Goal: Task Accomplishment & Management: Complete application form

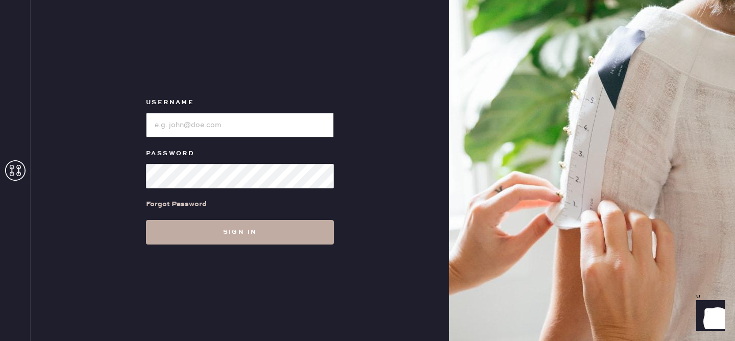
type input "reformationvalencia"
click at [232, 226] on button "Sign in" at bounding box center [240, 232] width 188 height 24
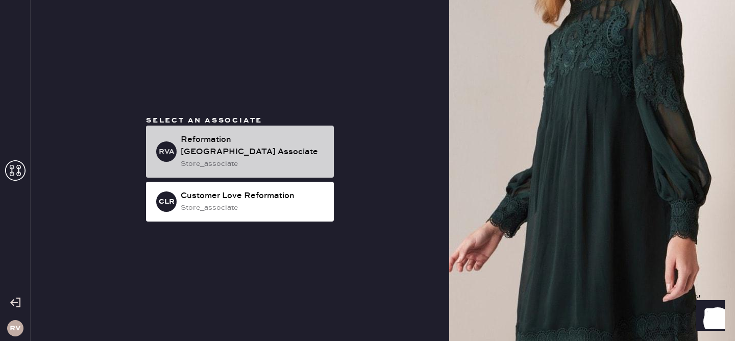
click at [219, 158] on div "store_associate" at bounding box center [253, 163] width 145 height 11
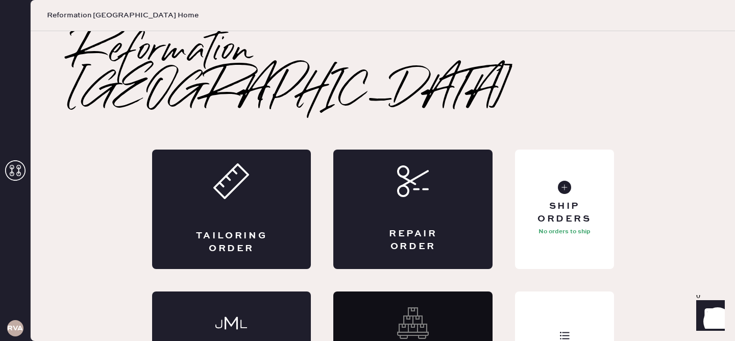
click at [219, 158] on div "Tailoring Order" at bounding box center [231, 208] width 159 height 119
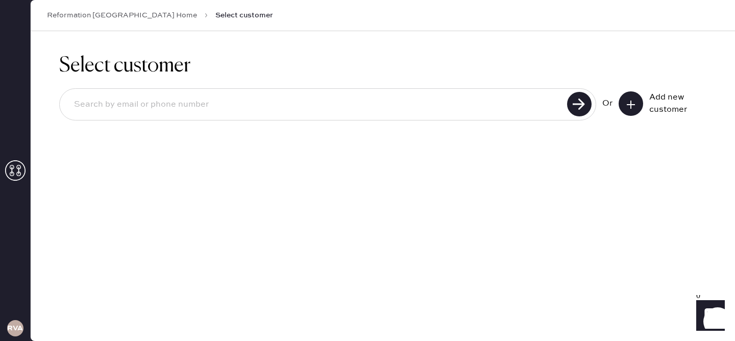
click at [542, 235] on div "Select customer Or Add new customer" at bounding box center [383, 186] width 704 height 310
click at [629, 121] on div "Or Add new customer" at bounding box center [382, 105] width 647 height 55
click at [630, 100] on use at bounding box center [630, 104] width 8 height 8
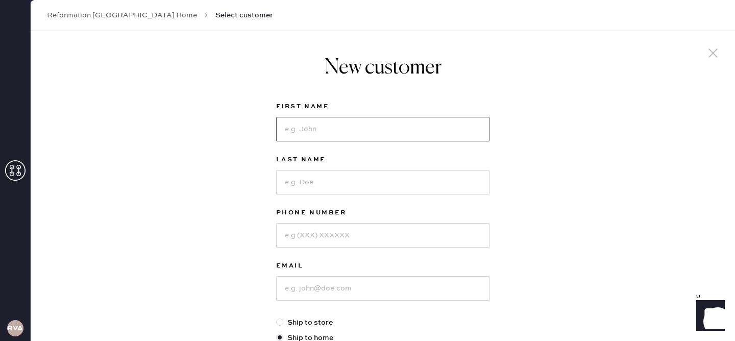
click at [414, 133] on input at bounding box center [382, 129] width 213 height 24
type input "myrela"
type input "[PERSON_NAME]"
click at [344, 231] on input at bounding box center [382, 235] width 213 height 24
type input "4133625774"
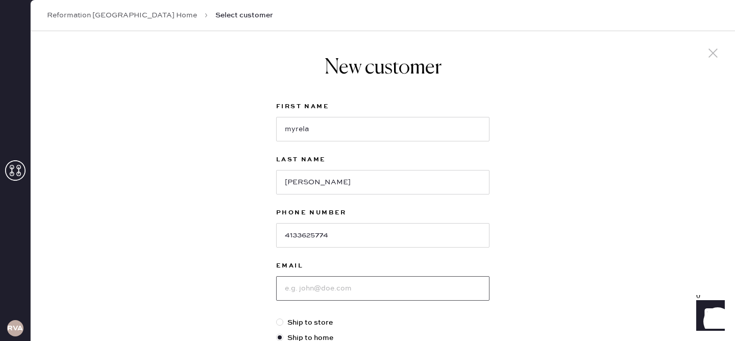
click at [342, 292] on input at bounding box center [382, 288] width 213 height 24
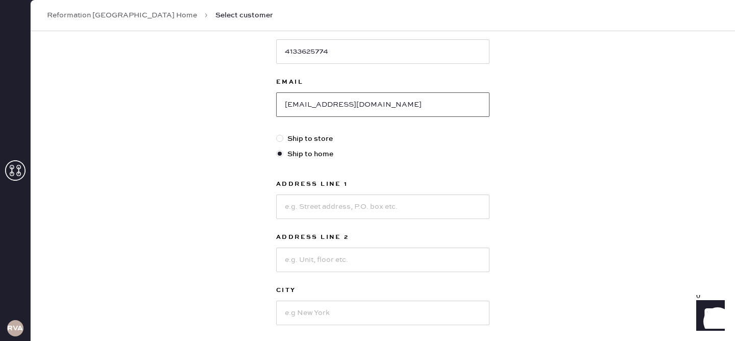
scroll to position [180, 0]
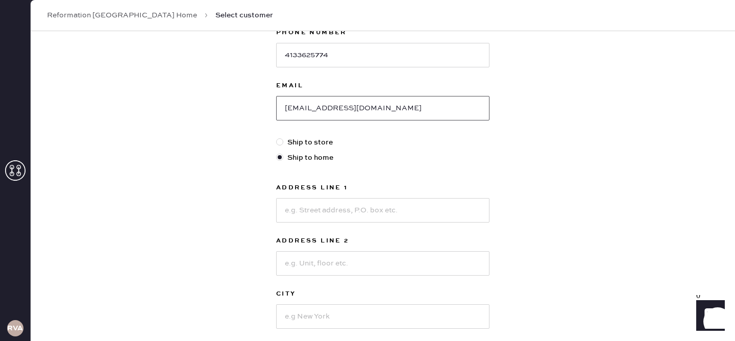
type input "[EMAIL_ADDRESS][DOMAIN_NAME]"
click at [440, 214] on input at bounding box center [382, 210] width 213 height 24
type input "[STREET_ADDRESS]"
click at [361, 309] on input at bounding box center [382, 316] width 213 height 24
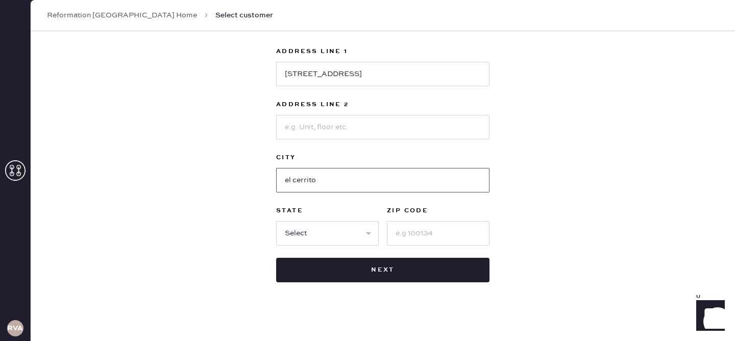
scroll to position [323, 0]
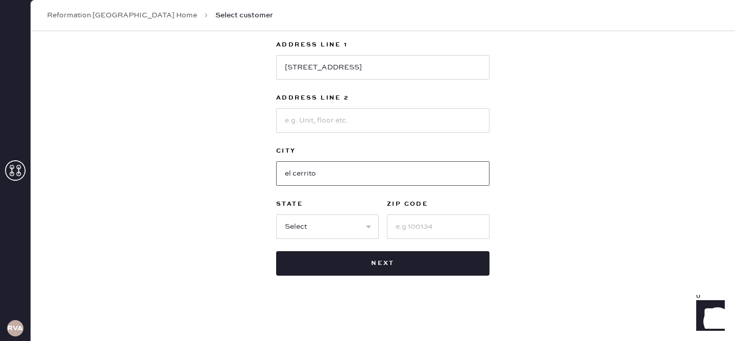
type input "el cerrito"
click at [298, 227] on select "Select AK AL AR AZ CA CO CT [GEOGRAPHIC_DATA] DE FL [GEOGRAPHIC_DATA] HI [GEOGR…" at bounding box center [327, 226] width 103 height 24
select select "CA"
click at [414, 234] on input at bounding box center [438, 226] width 103 height 24
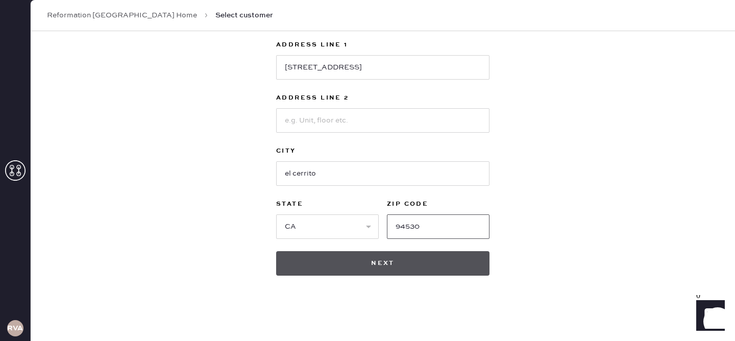
type input "94530"
click at [447, 264] on button "Next" at bounding box center [382, 263] width 213 height 24
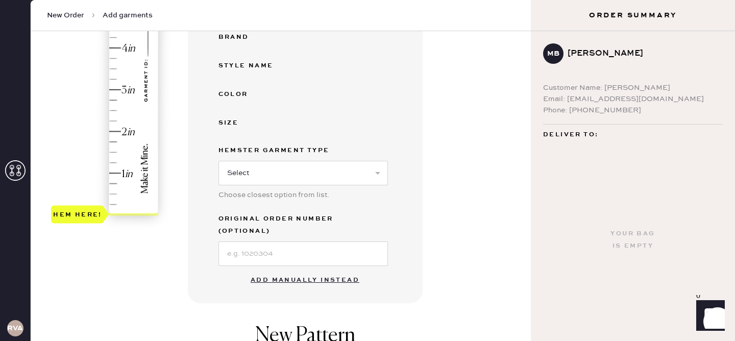
scroll to position [237, 0]
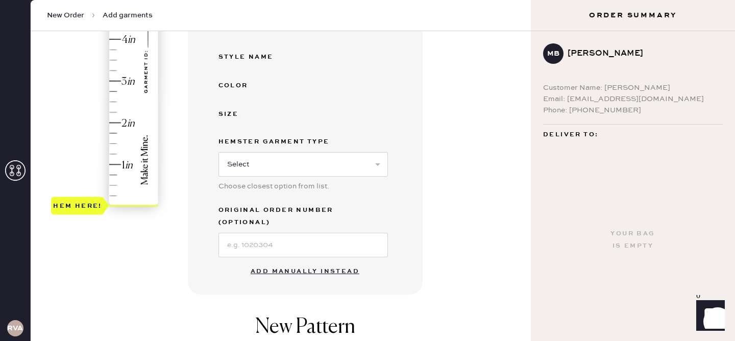
click at [288, 261] on button "Add manually instead" at bounding box center [304, 271] width 121 height 20
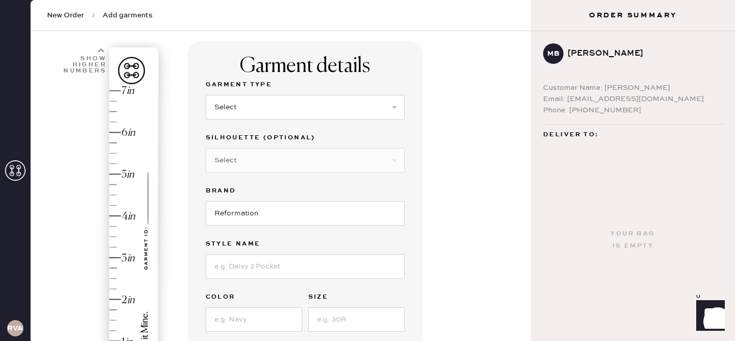
scroll to position [60, 0]
click at [222, 107] on select "Select Basic Skirt Jeans Leggings Pants Shorts Basic Sleeved Dress Basic Sleeve…" at bounding box center [305, 107] width 199 height 24
select select "2"
click at [243, 157] on select "Select Shorts Cropped Flare Boot Cut Straight Skinny Other" at bounding box center [305, 160] width 199 height 24
select select "5"
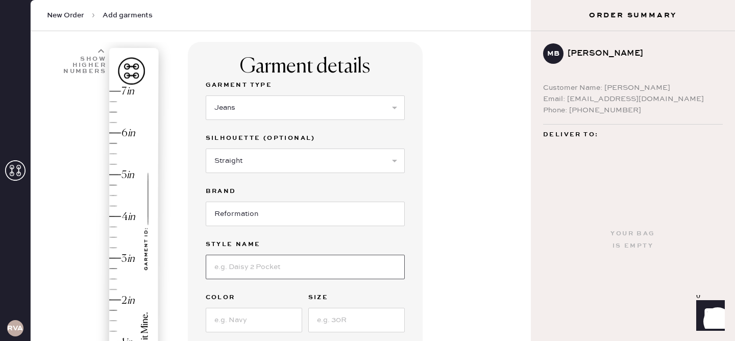
click at [258, 269] on input at bounding box center [305, 267] width 199 height 24
type input "[PERSON_NAME] High Rise Slouchy Jeans"
click at [267, 318] on input at bounding box center [254, 320] width 96 height 24
type input "[US_STATE]"
click at [359, 325] on input at bounding box center [356, 320] width 96 height 24
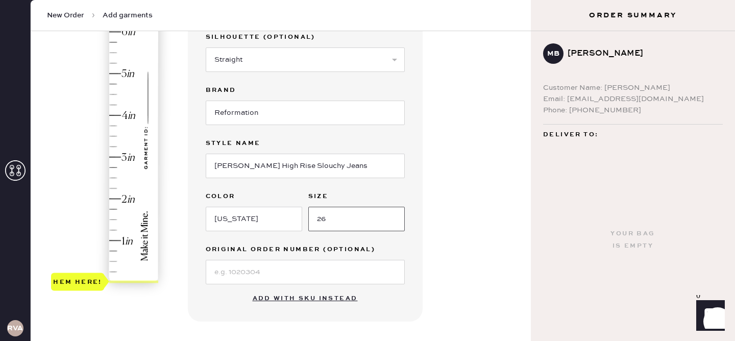
scroll to position [169, 0]
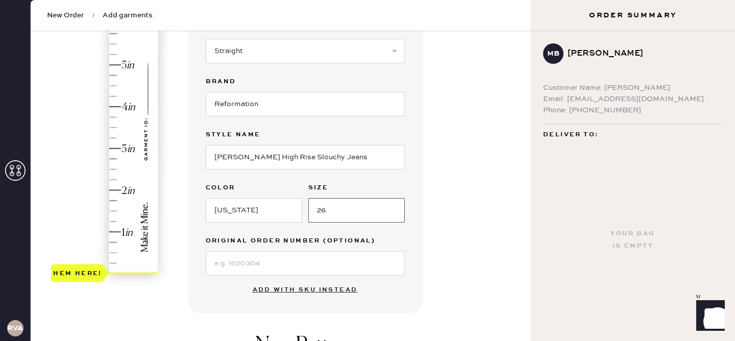
type input "26"
type input "2"
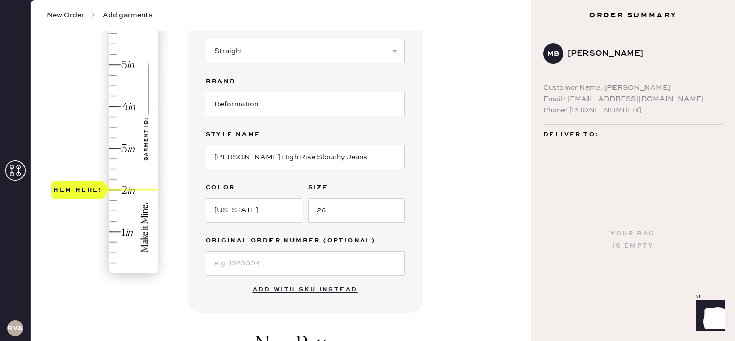
click at [125, 188] on div "Hem here!" at bounding box center [105, 127] width 109 height 301
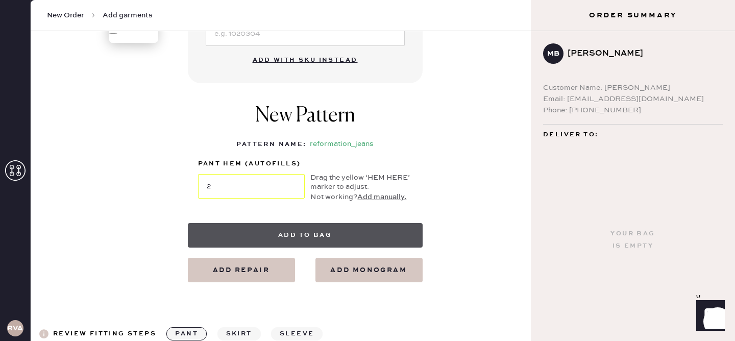
click at [361, 230] on button "Add to bag" at bounding box center [305, 235] width 235 height 24
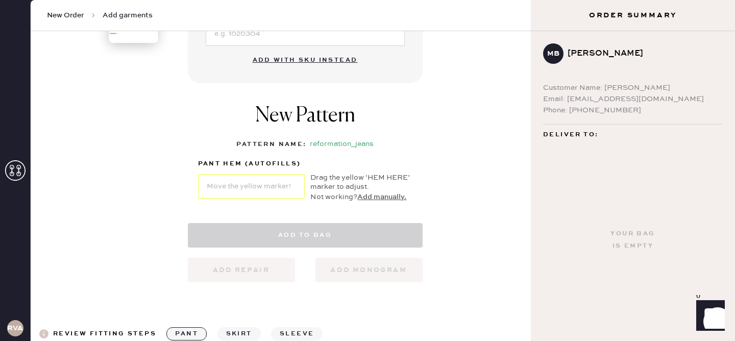
select select "2"
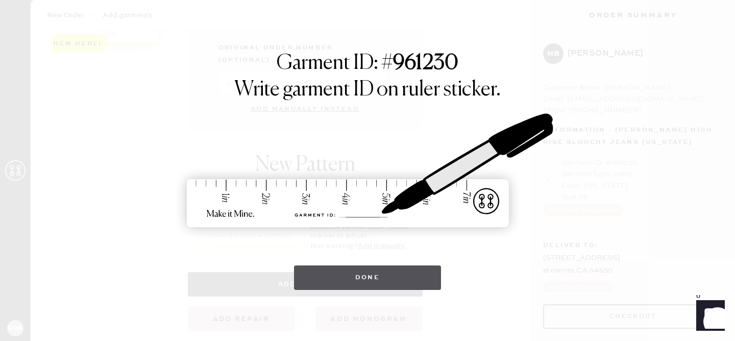
click at [361, 280] on button "Done" at bounding box center [367, 277] width 147 height 24
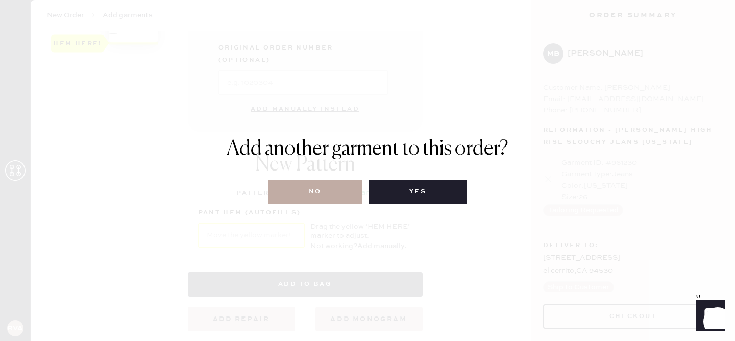
click at [319, 197] on button "No" at bounding box center [315, 192] width 94 height 24
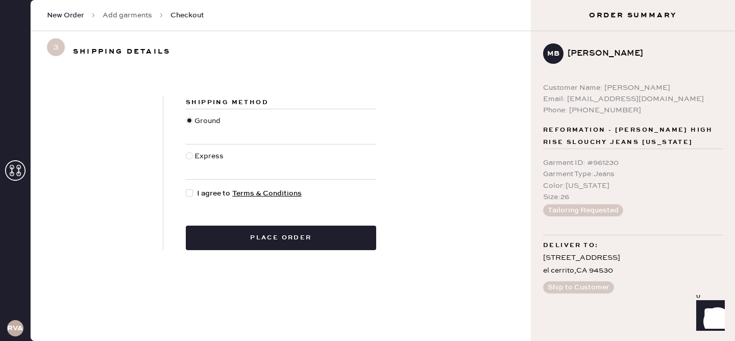
click at [187, 195] on div at bounding box center [189, 192] width 7 height 7
click at [186, 188] on input "I agree to Terms & Conditions" at bounding box center [186, 188] width 1 height 1
checkbox input "true"
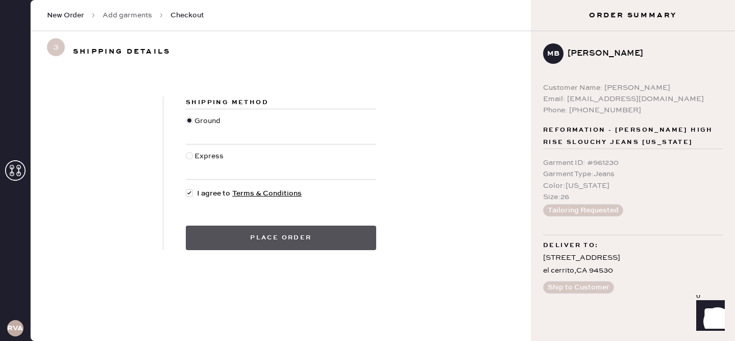
click at [223, 239] on button "Place order" at bounding box center [281, 237] width 190 height 24
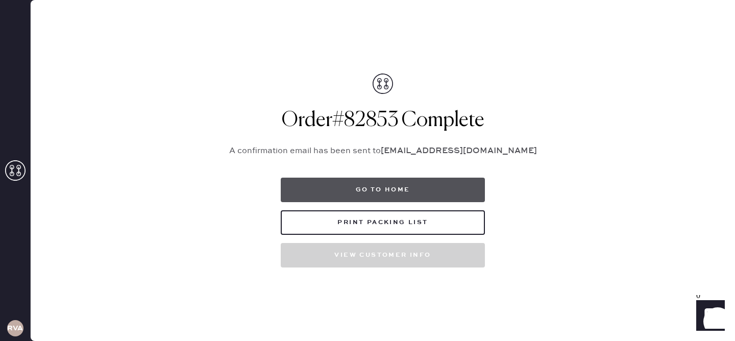
click at [442, 181] on button "Go to home" at bounding box center [383, 190] width 204 height 24
